Goal: Obtain resource: Download file/media

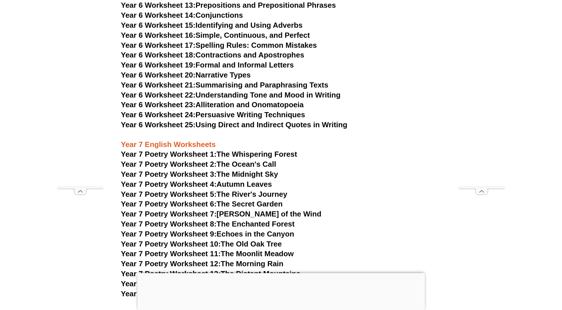
scroll to position [3428, 0]
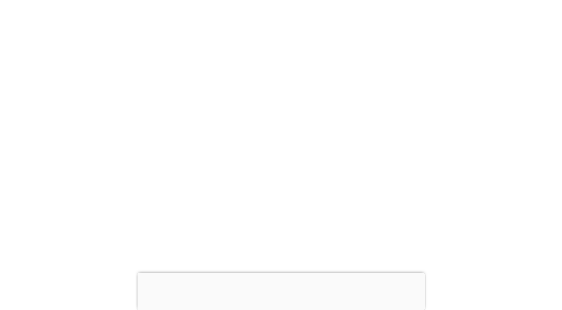
scroll to position [3571, 0]
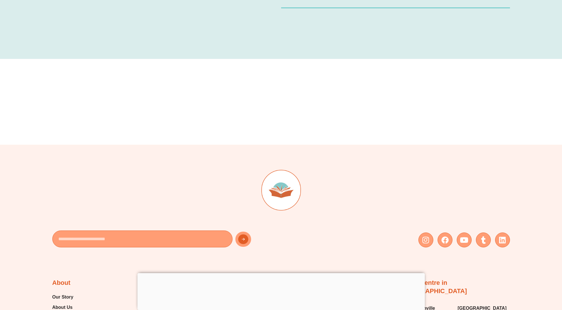
scroll to position [6178, 0]
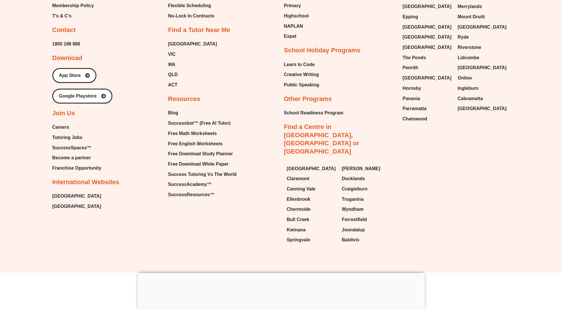
drag, startPoint x: 201, startPoint y: 248, endPoint x: 356, endPoint y: 248, distance: 155.2
click at [356, 289] on p "© [DATE]-[DATE] Success Tutoring Australia Pty Ltd | ABN:73 642 779 735 | All R…" at bounding box center [280, 291] width 457 height 4
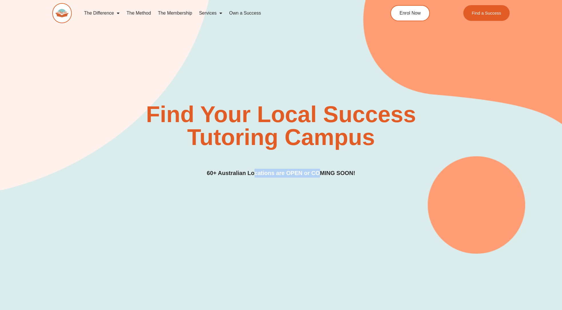
click at [320, 174] on h3 "60+ Australian Locations are OPEN or COMING SOON!" at bounding box center [281, 173] width 148 height 9
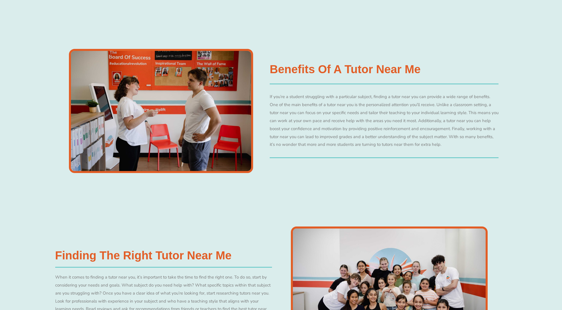
scroll to position [658, 0]
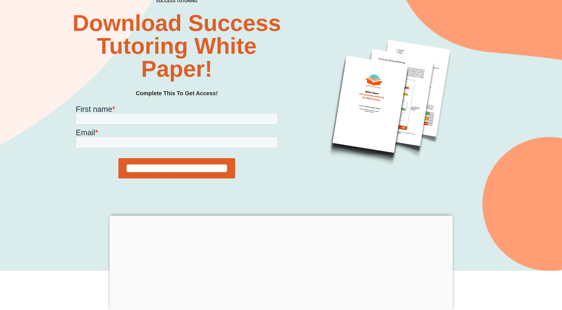
scroll to position [86, 0]
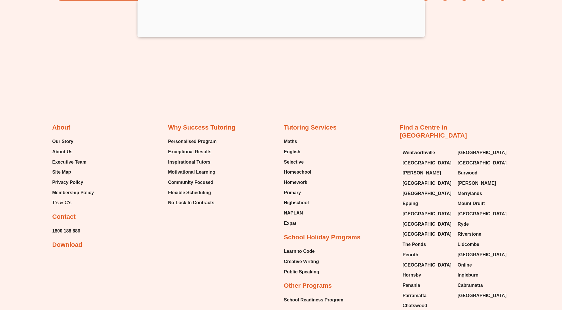
scroll to position [572, 0]
